Goal: Transaction & Acquisition: Purchase product/service

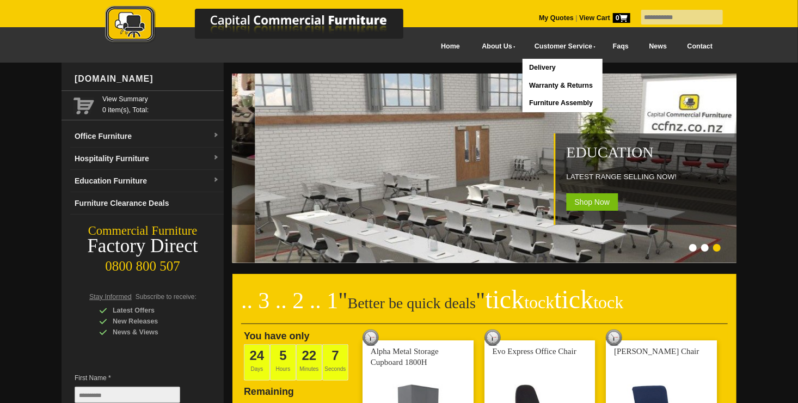
click at [524, 65] on link "Delivery" at bounding box center [562, 68] width 80 height 18
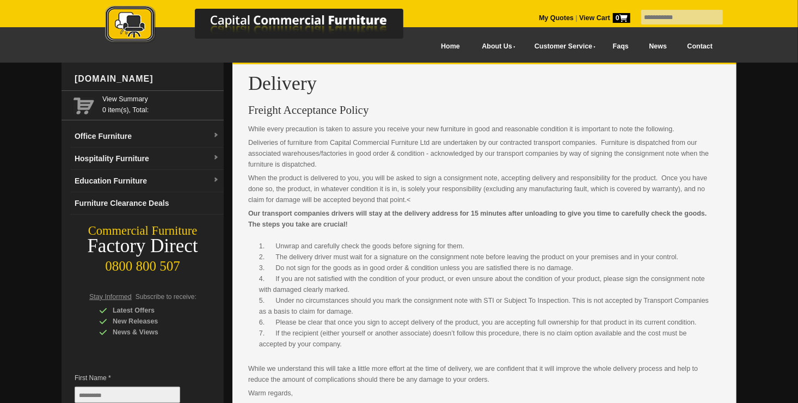
click at [428, 47] on link at bounding box center [265, 26] width 381 height 43
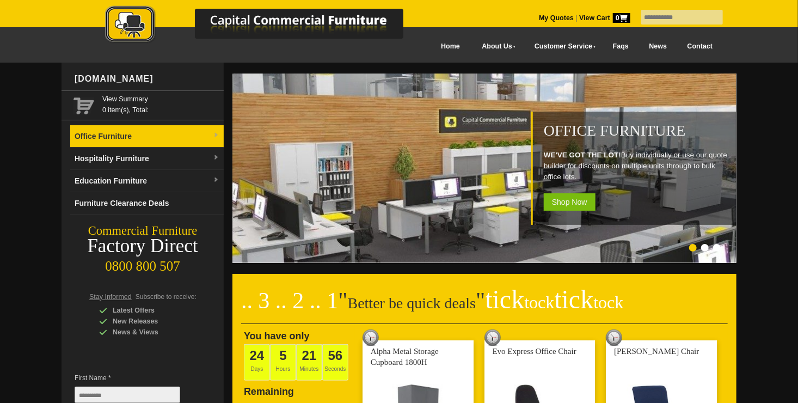
click at [219, 135] on link "Office Furniture" at bounding box center [146, 136] width 153 height 22
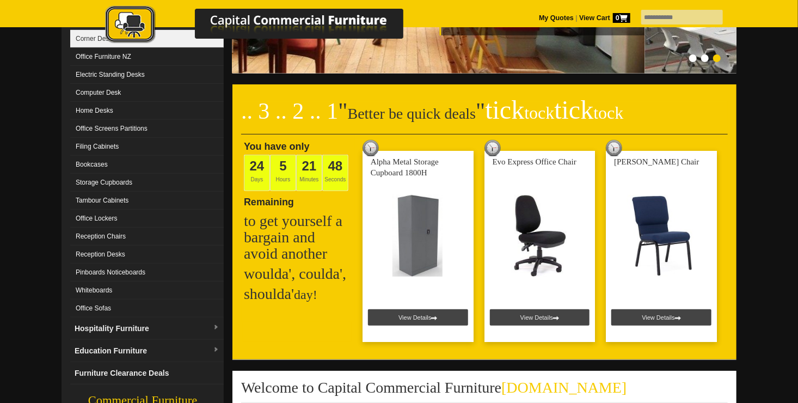
scroll to position [189, 0]
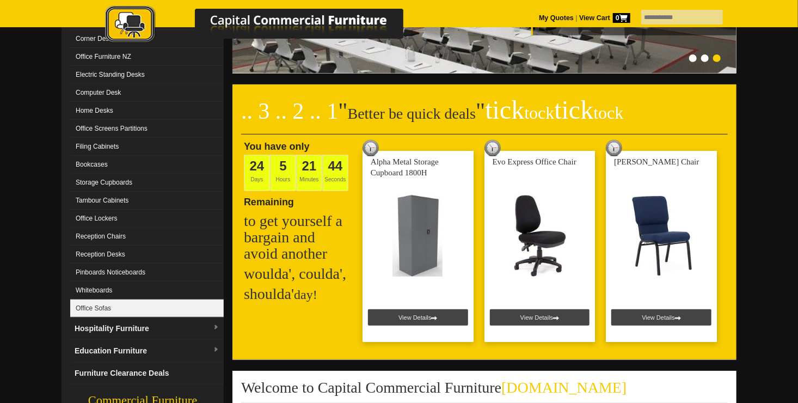
click at [155, 305] on link "Office Sofas" at bounding box center [146, 308] width 153 height 18
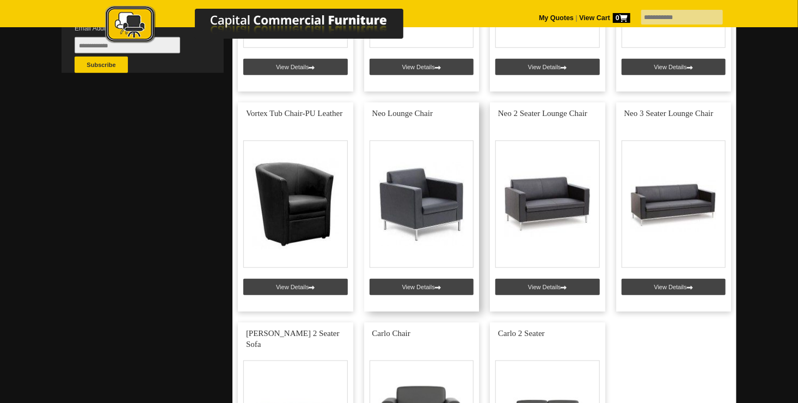
scroll to position [413, 0]
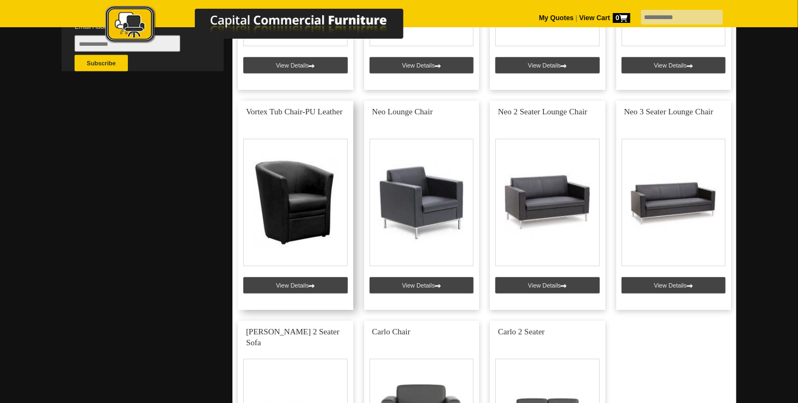
click at [307, 285] on link at bounding box center [295, 205] width 115 height 209
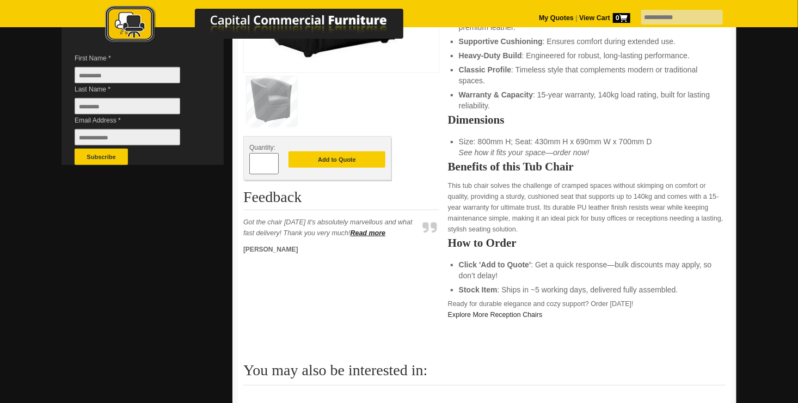
scroll to position [320, 0]
